Goal: Task Accomplishment & Management: Manage account settings

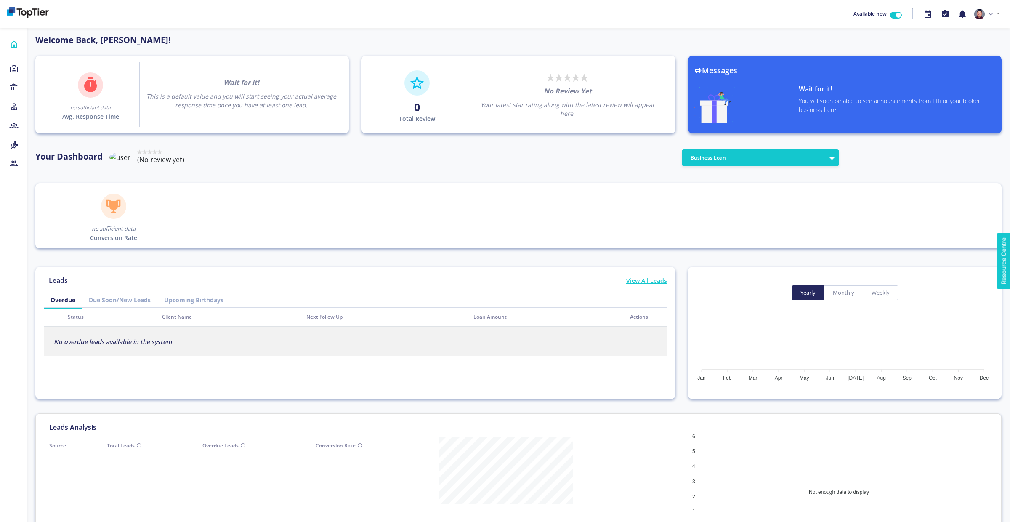
scroll to position [76, 135]
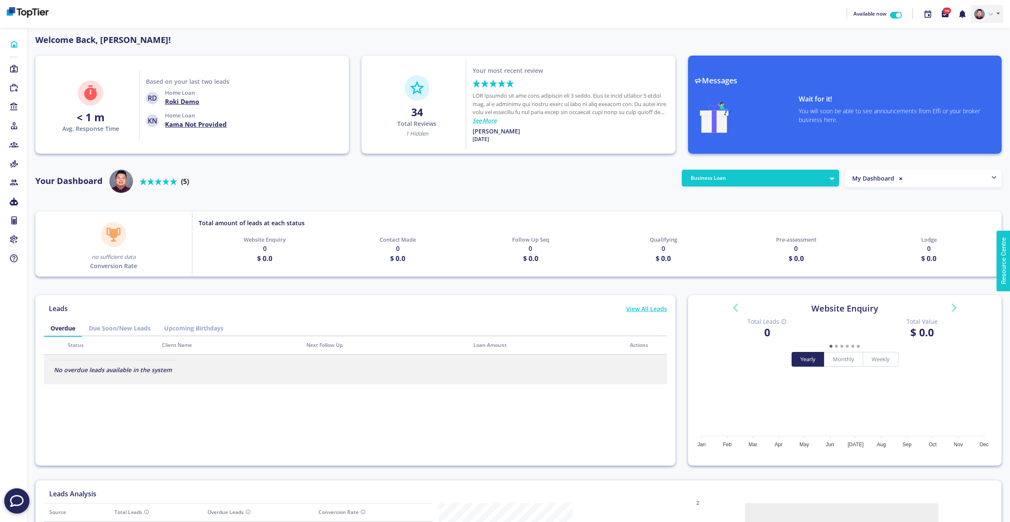
click at [982, 13] on img at bounding box center [979, 14] width 11 height 11
click at [977, 35] on link "Profile" at bounding box center [969, 33] width 66 height 12
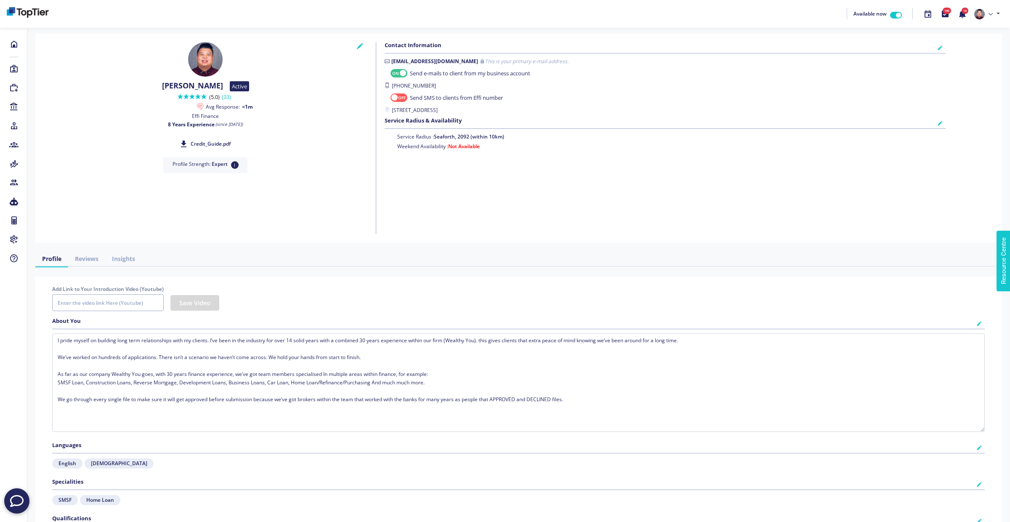
checkbox input "true"
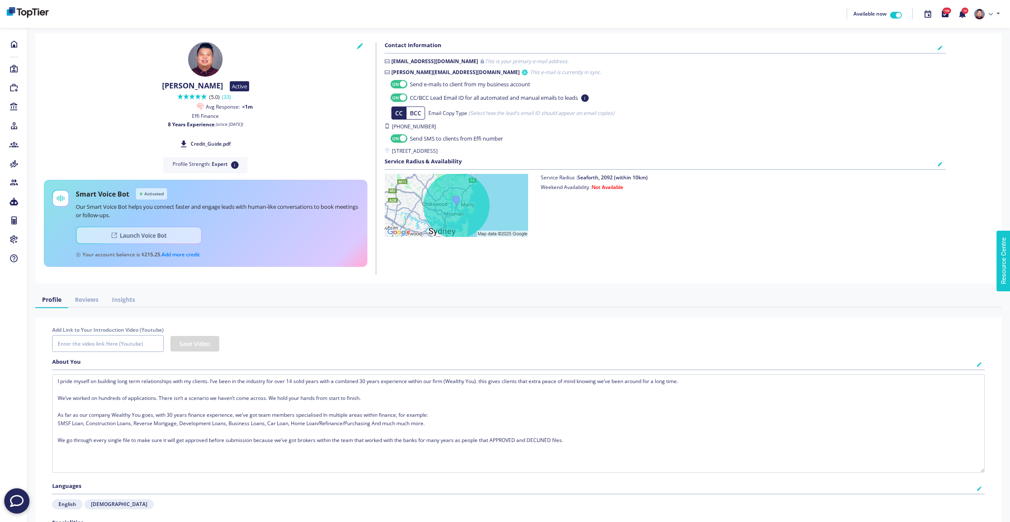
checkbox input "true"
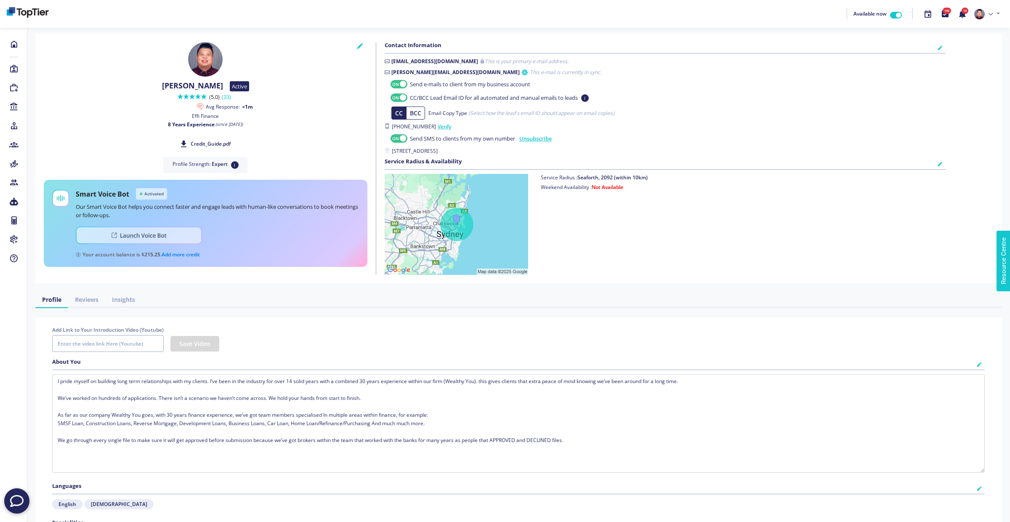
click at [159, 236] on img at bounding box center [139, 235] width 126 height 18
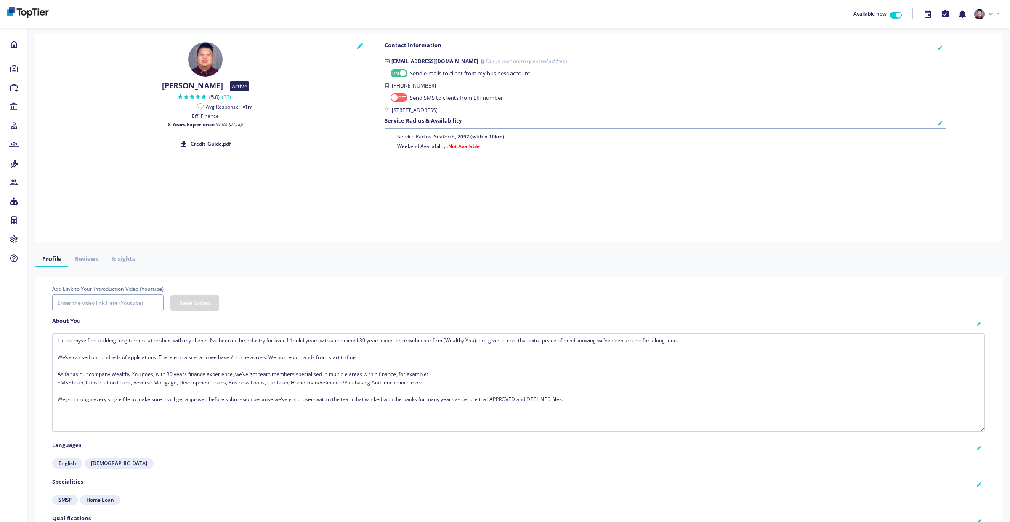
checkbox input "true"
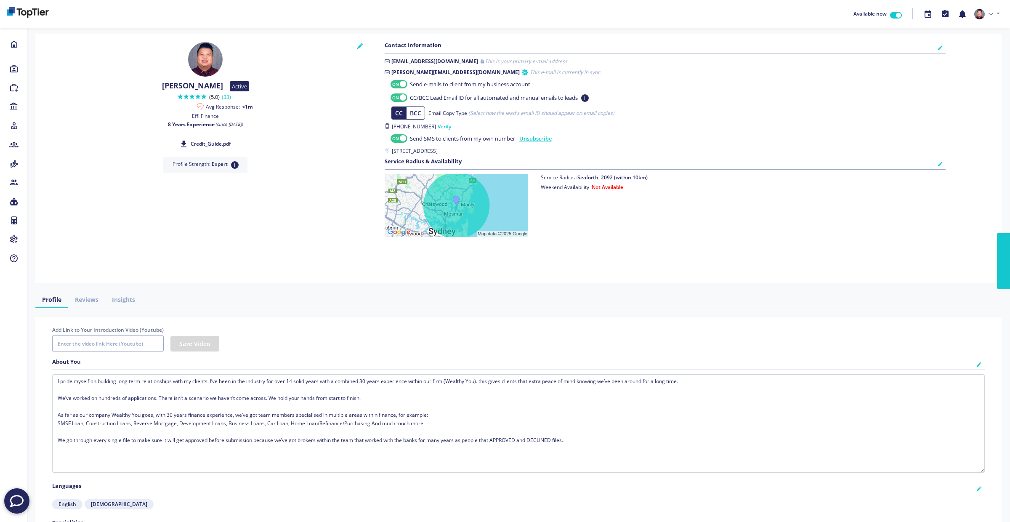
checkbox input "true"
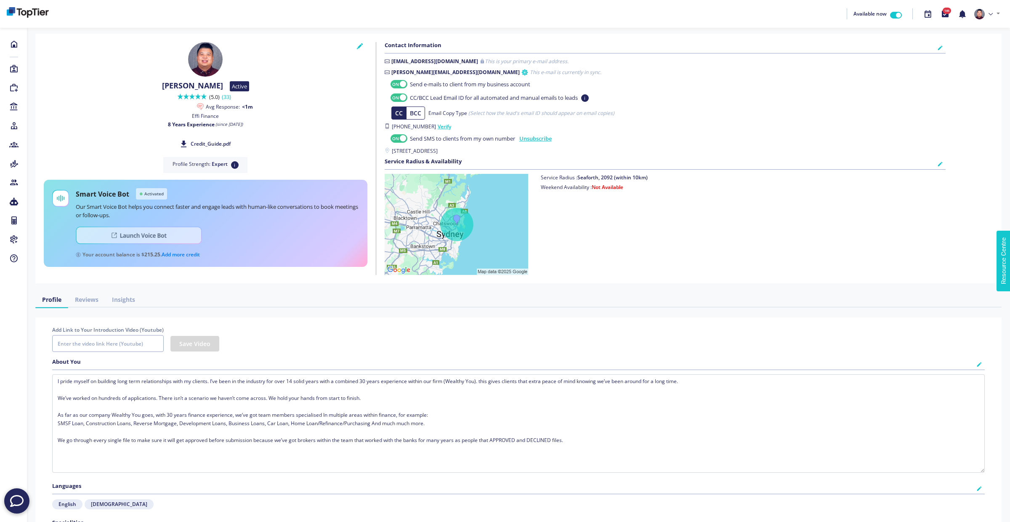
click at [149, 232] on img at bounding box center [139, 235] width 126 height 18
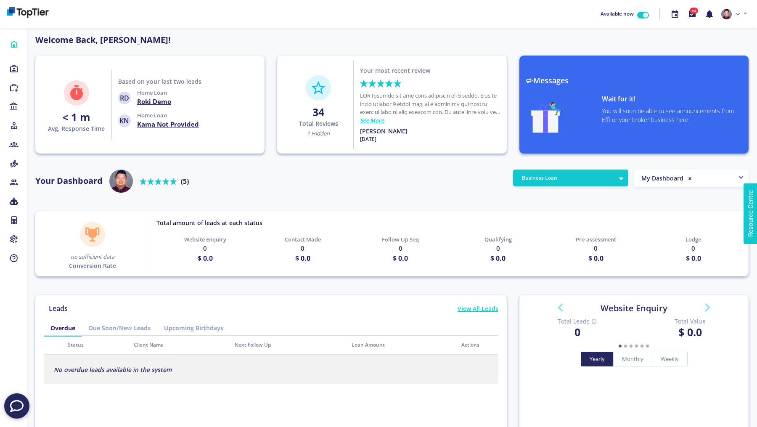
scroll to position [76, 135]
click at [734, 10] on link at bounding box center [734, 14] width 32 height 18
click at [714, 32] on link "Profile" at bounding box center [717, 33] width 66 height 12
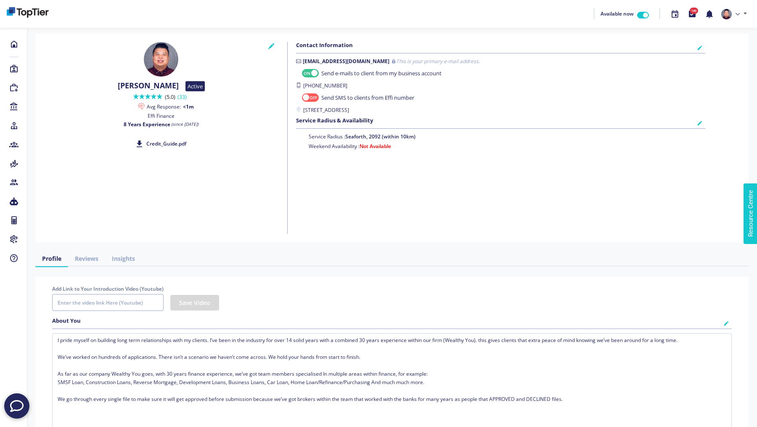
checkbox input "true"
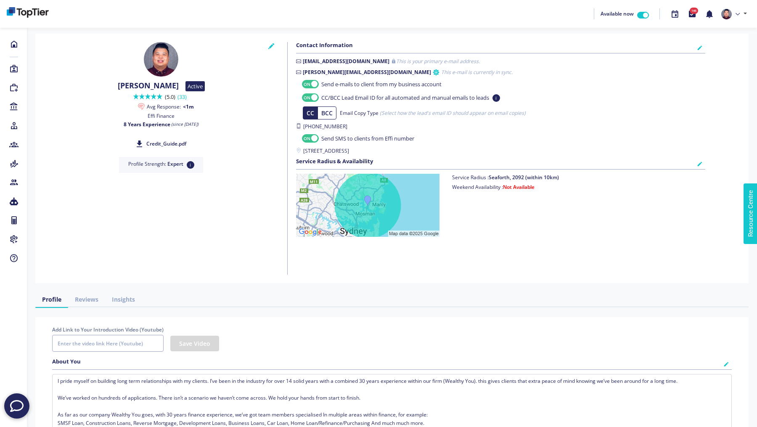
checkbox input "true"
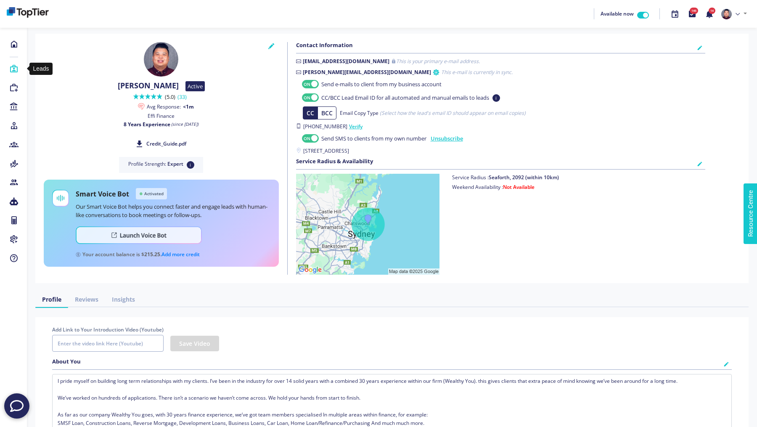
click at [14, 69] on icon at bounding box center [13, 69] width 9 height 8
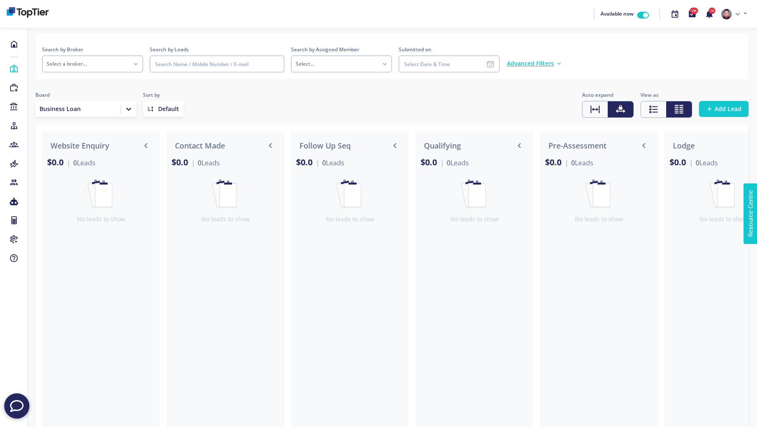
click at [530, 64] on span "Advanced Filters" at bounding box center [530, 63] width 47 height 8
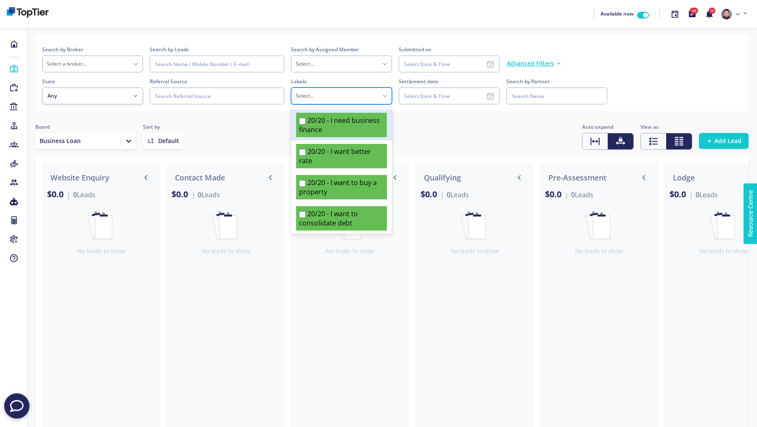
click at [329, 88] on div "Select..." at bounding box center [341, 96] width 101 height 17
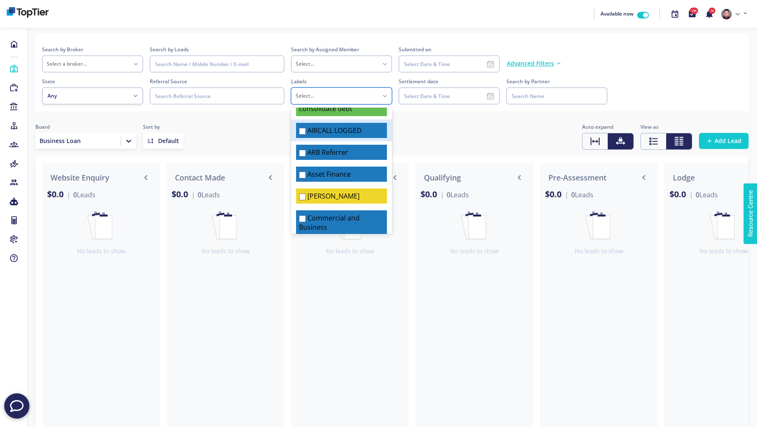
click at [318, 132] on label "AIRCALL LOGGED" at bounding box center [335, 130] width 54 height 9
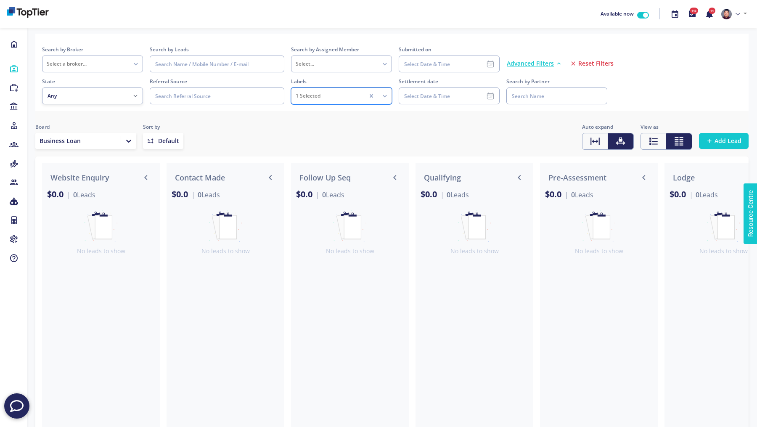
click at [129, 144] on icon at bounding box center [129, 141] width 8 height 8
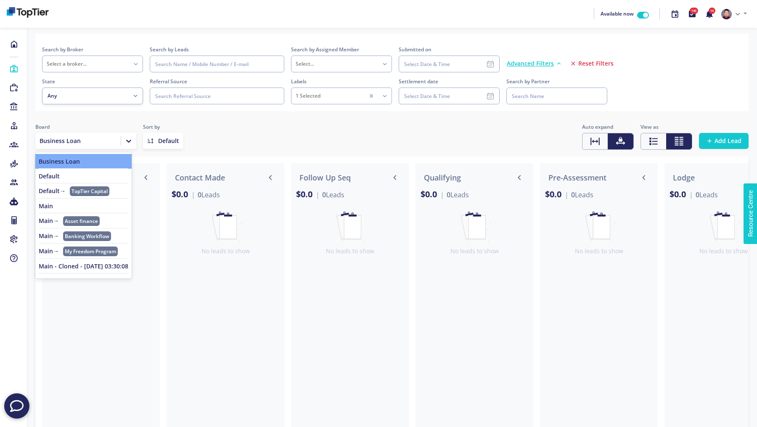
click at [55, 204] on link "Main" at bounding box center [84, 206] width 90 height 7
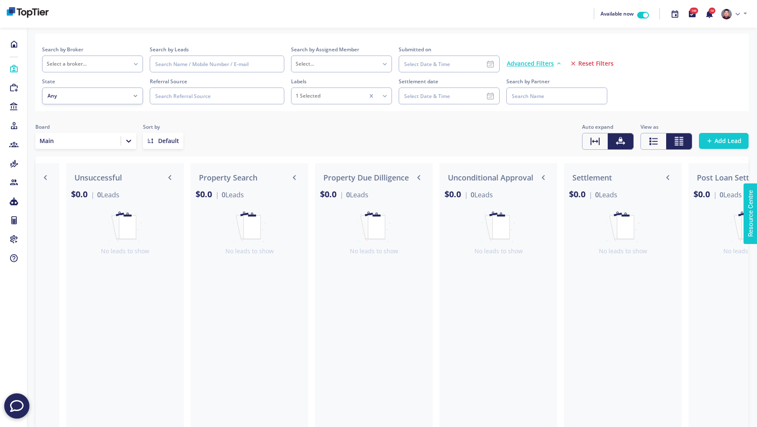
scroll to position [0, 1783]
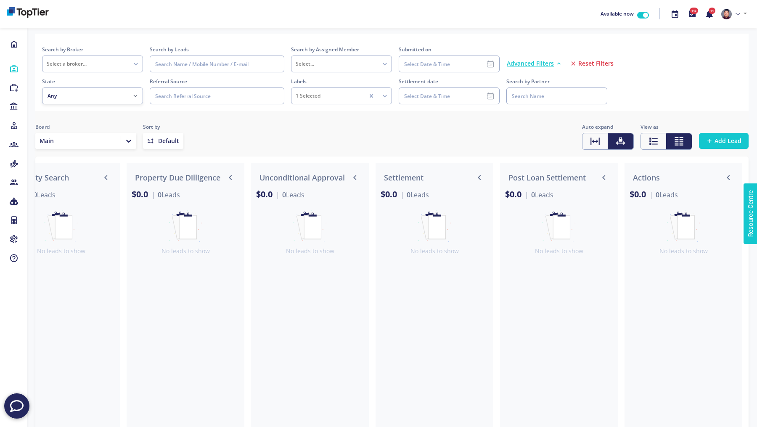
click at [120, 148] on div "Main" at bounding box center [85, 141] width 101 height 16
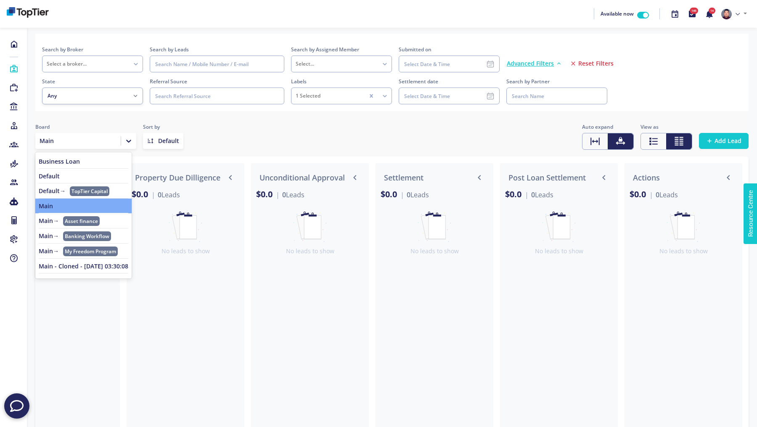
click at [83, 175] on link "Default" at bounding box center [84, 176] width 90 height 7
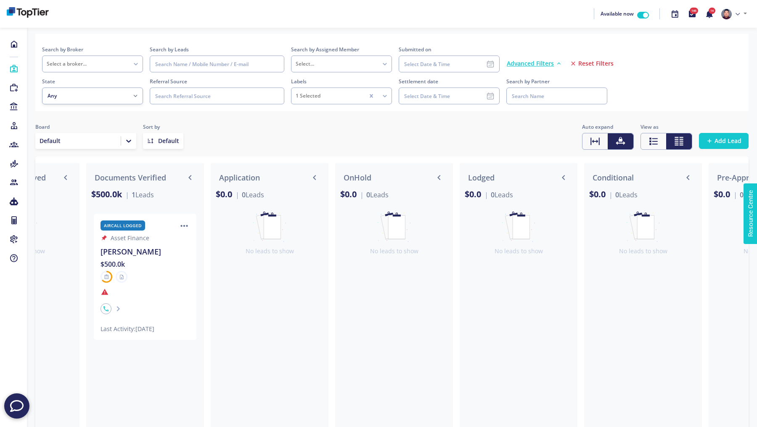
scroll to position [0, 792]
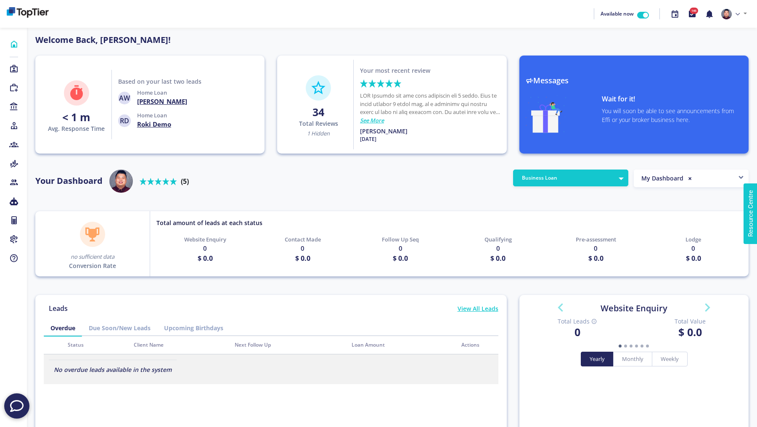
scroll to position [76, 135]
click at [740, 16] on link at bounding box center [734, 14] width 32 height 18
click at [727, 35] on link "Profile" at bounding box center [717, 33] width 66 height 12
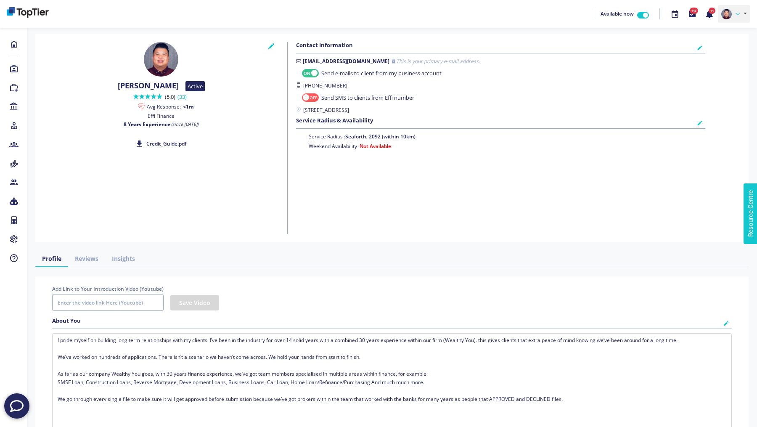
checkbox input "true"
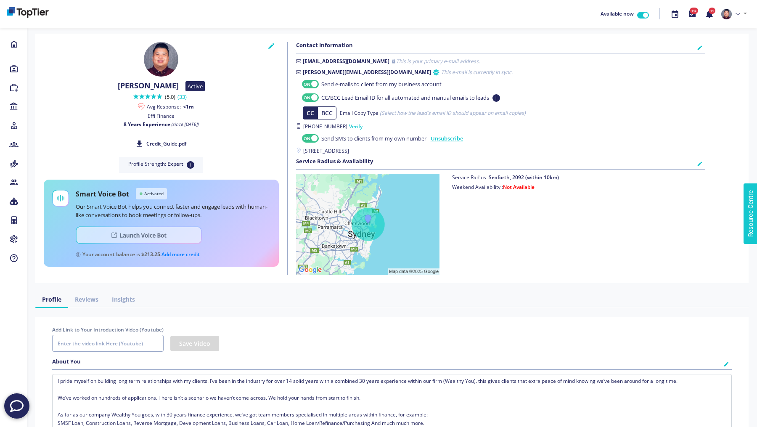
click at [110, 236] on img at bounding box center [139, 235] width 126 height 18
